Goal: Navigation & Orientation: Find specific page/section

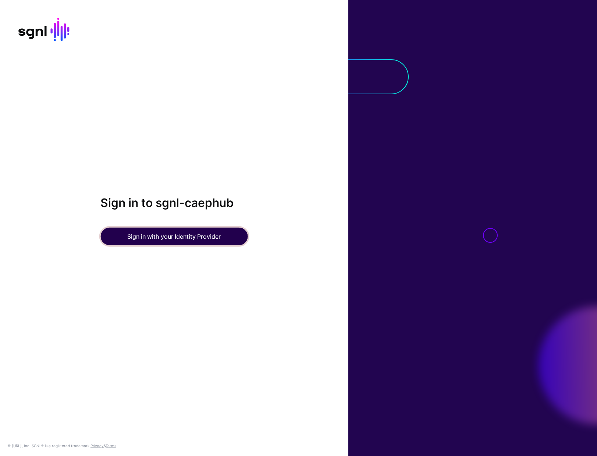
click at [163, 241] on button "Sign in with your Identity Provider" at bounding box center [173, 236] width 147 height 18
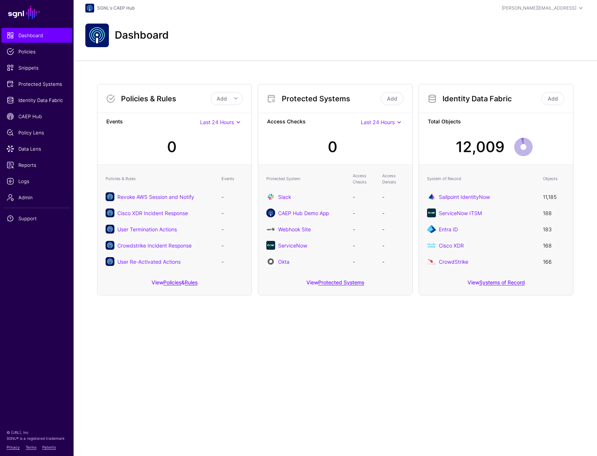
click at [78, 247] on div "Policies & Rules Add Add Policy Add Rule Events Last 24 Hours Last 24 Hours Las…" at bounding box center [336, 189] width 524 height 258
click at [29, 197] on span "Admin" at bounding box center [37, 197] width 60 height 7
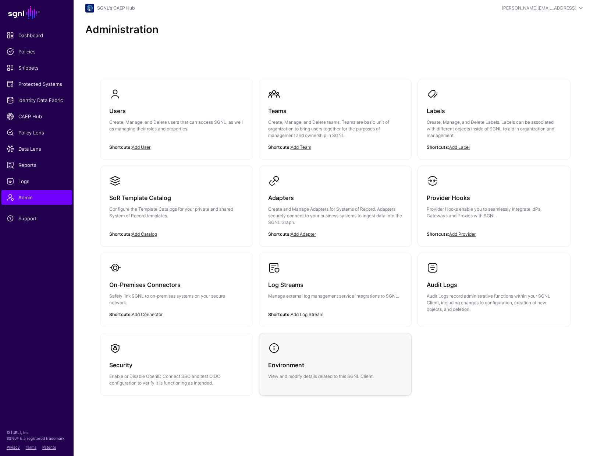
click at [364, 348] on link "Environment View and modify details related to this SGNL Client." at bounding box center [335, 360] width 152 height 55
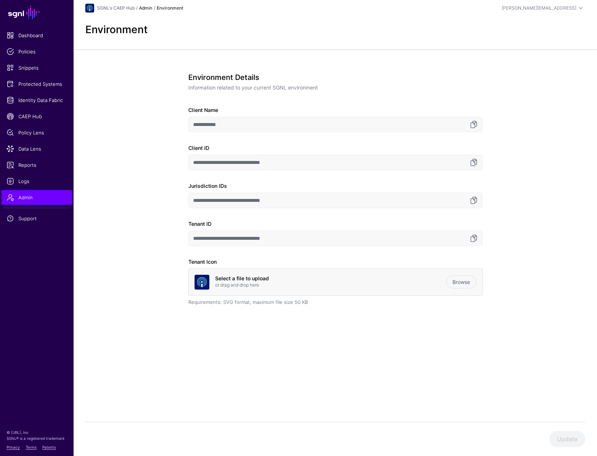
click at [145, 7] on link "Admin" at bounding box center [145, 8] width 13 height 6
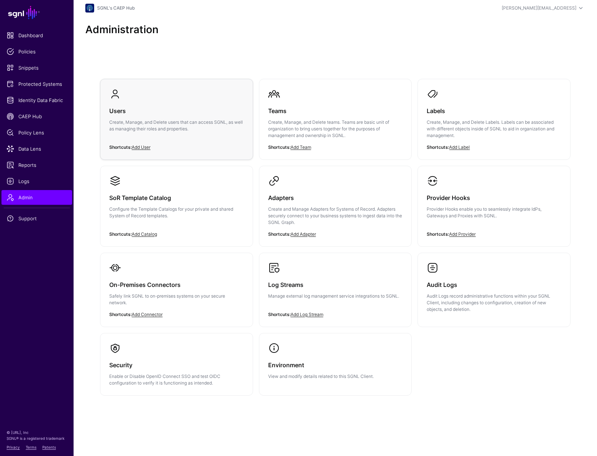
click at [137, 106] on h3 "Users" at bounding box center [176, 111] width 135 height 10
